Goal: Task Accomplishment & Management: Manage account settings

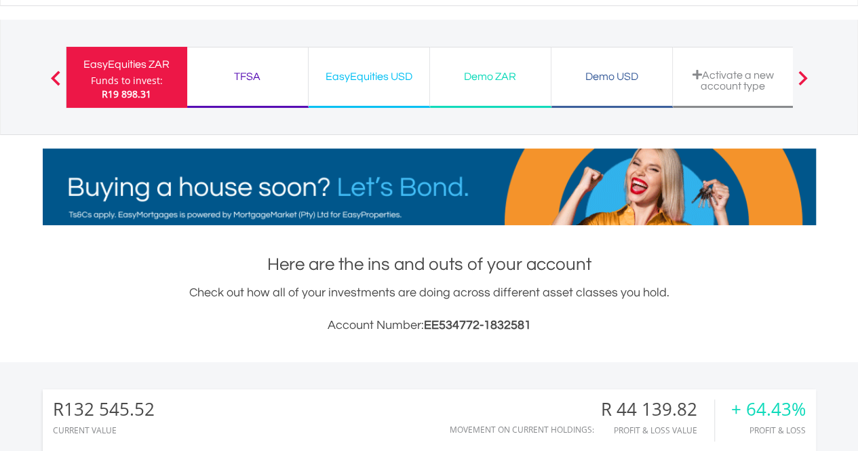
scroll to position [130, 258]
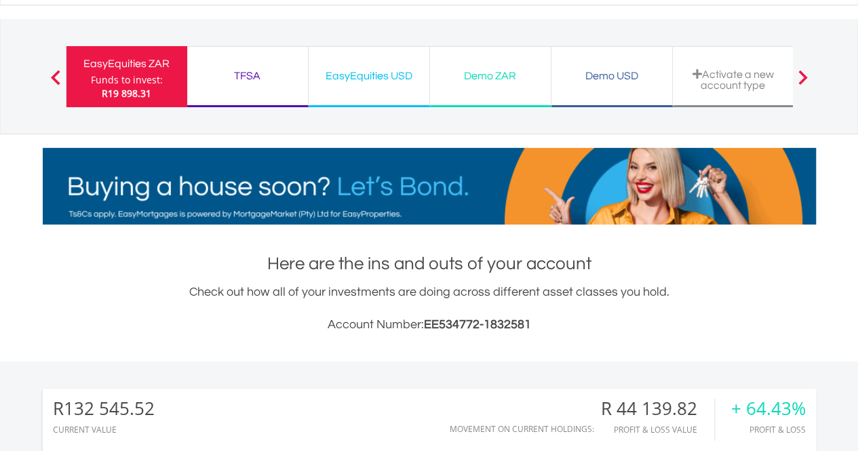
click at [141, 82] on div "Funds to invest:" at bounding box center [127, 80] width 72 height 14
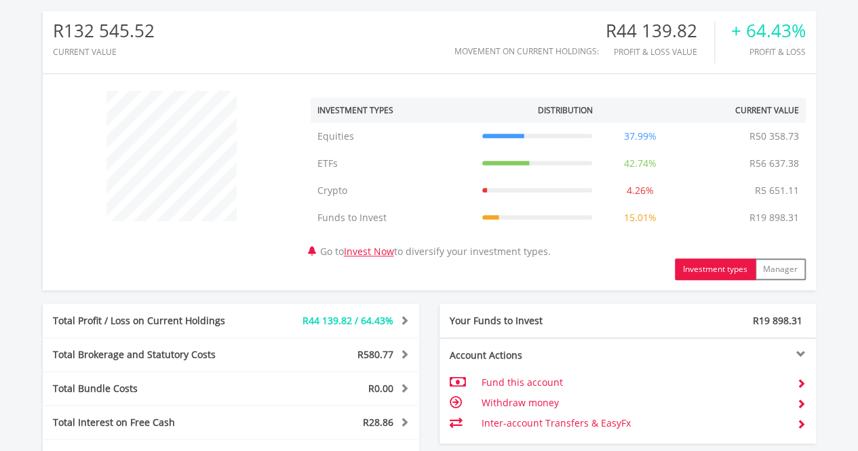
scroll to position [484, 0]
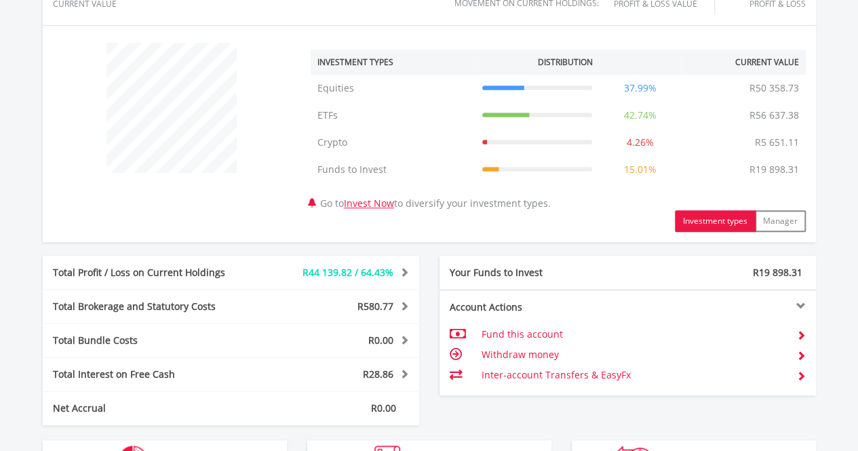
click at [524, 352] on td "Withdraw money" at bounding box center [633, 355] width 305 height 20
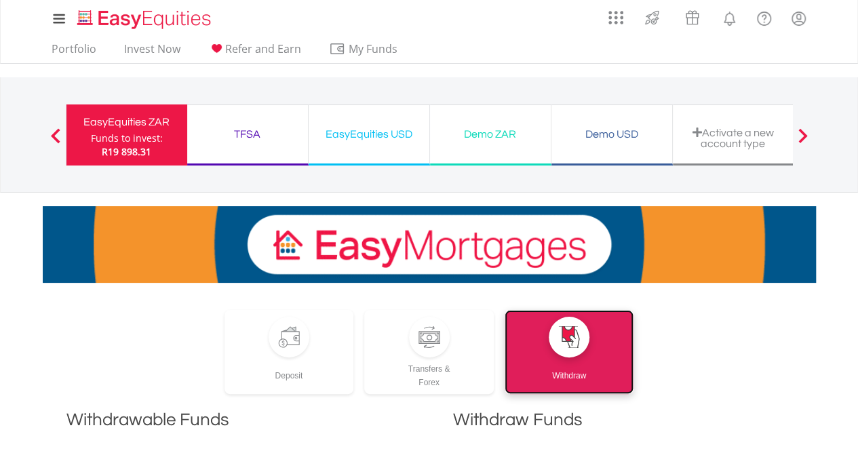
click at [569, 348] on div at bounding box center [569, 337] width 41 height 41
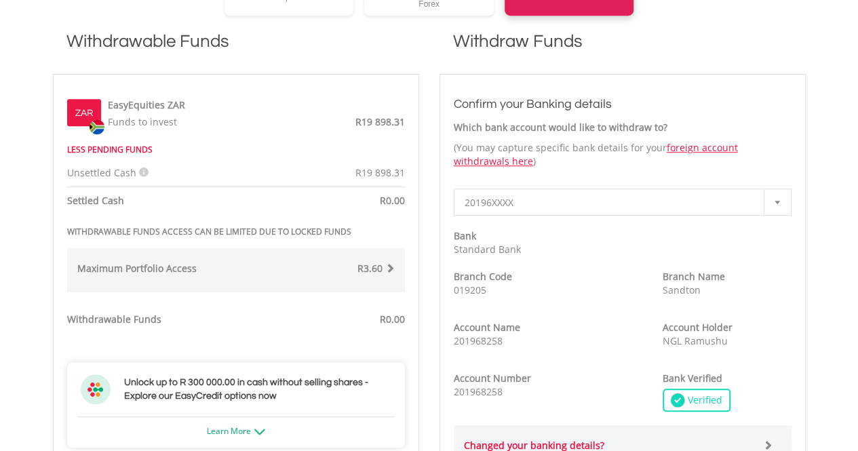
scroll to position [377, 0]
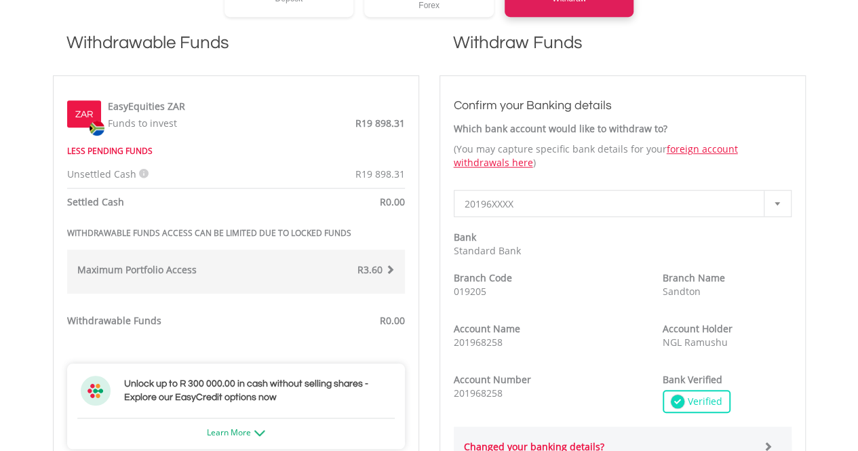
click at [90, 116] on label "ZAR" at bounding box center [84, 115] width 18 height 14
click at [385, 123] on span "R19 898.31" at bounding box center [381, 123] width 50 height 13
click at [85, 121] on div "ZAR" at bounding box center [84, 113] width 34 height 27
click at [87, 109] on label "ZAR" at bounding box center [84, 115] width 18 height 14
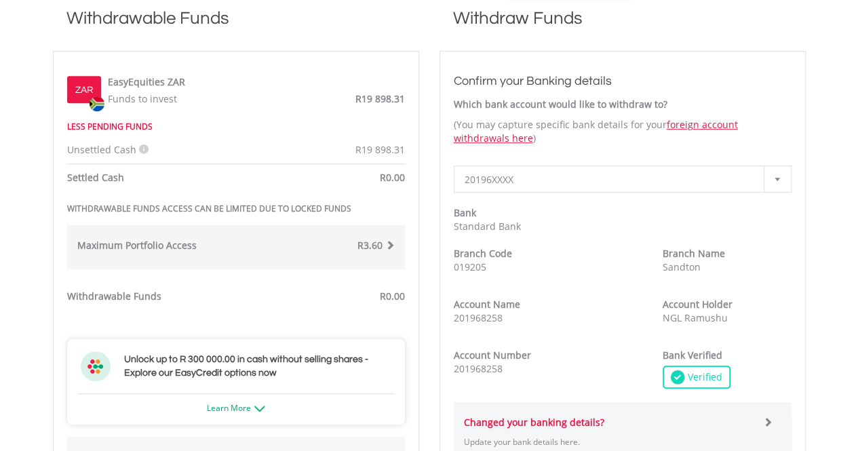
scroll to position [400, 0]
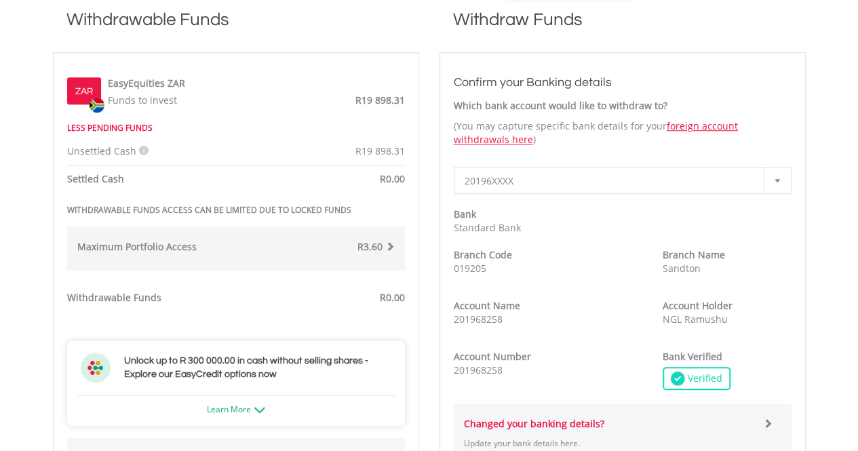
click at [389, 242] on span at bounding box center [389, 246] width 9 height 9
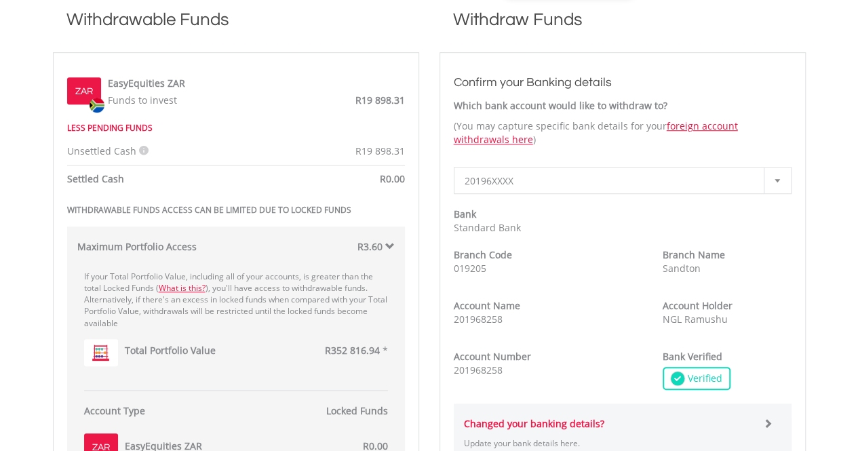
click at [92, 92] on label "ZAR" at bounding box center [84, 92] width 18 height 14
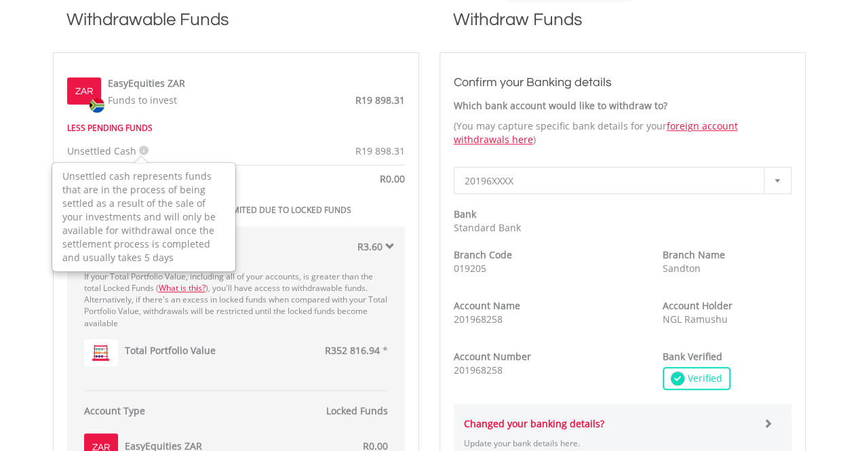
click at [142, 149] on icon at bounding box center [143, 150] width 9 height 9
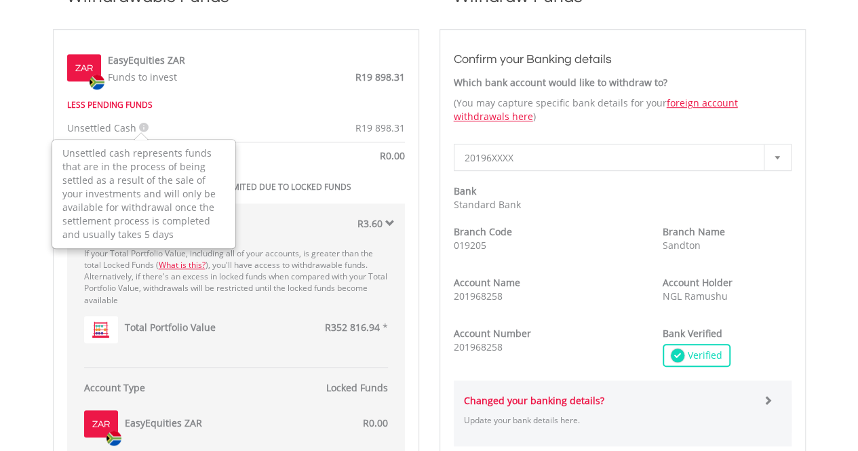
scroll to position [425, 0]
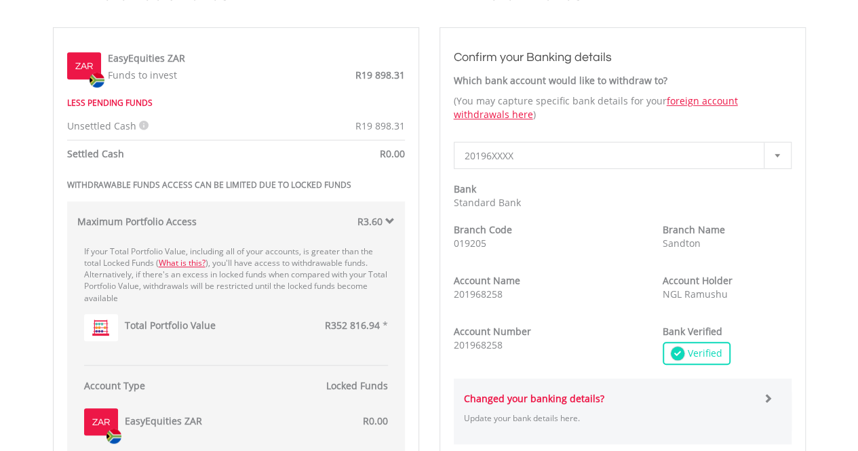
click at [329, 109] on div "Unsettled Cash Unsettled cash represents funds that are in the process of being…" at bounding box center [236, 111] width 358 height 44
